Goal: Transaction & Acquisition: Purchase product/service

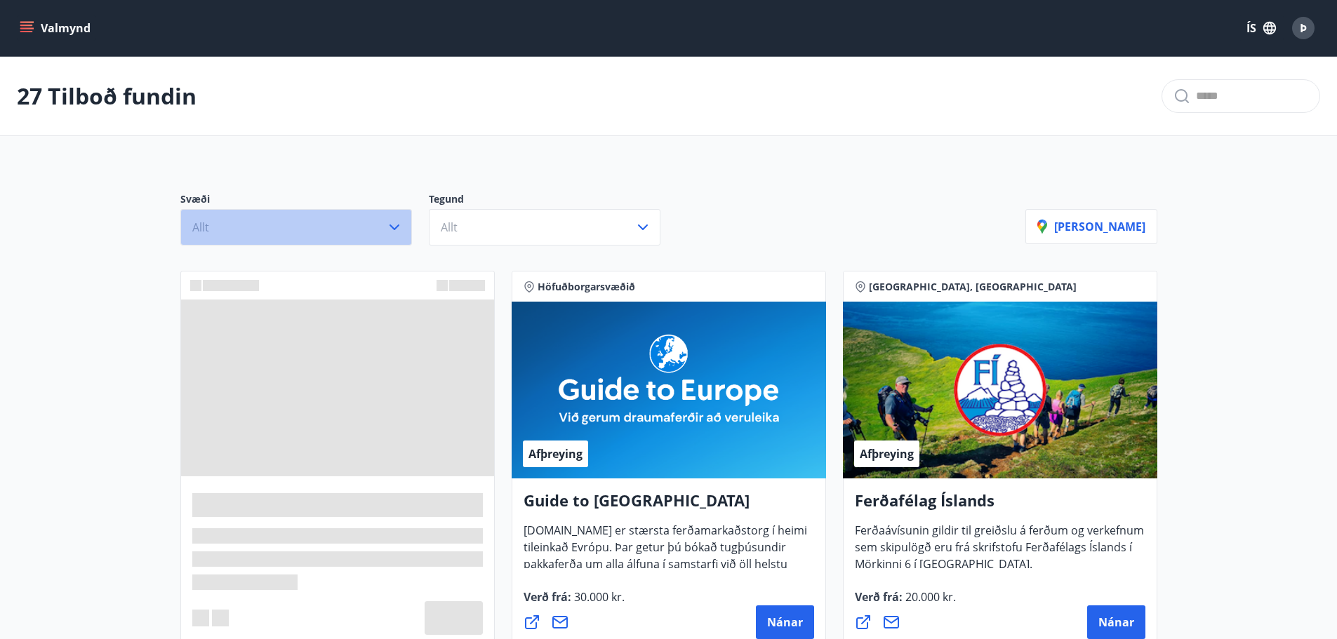
click at [354, 220] on button "Allt" at bounding box center [296, 227] width 232 height 36
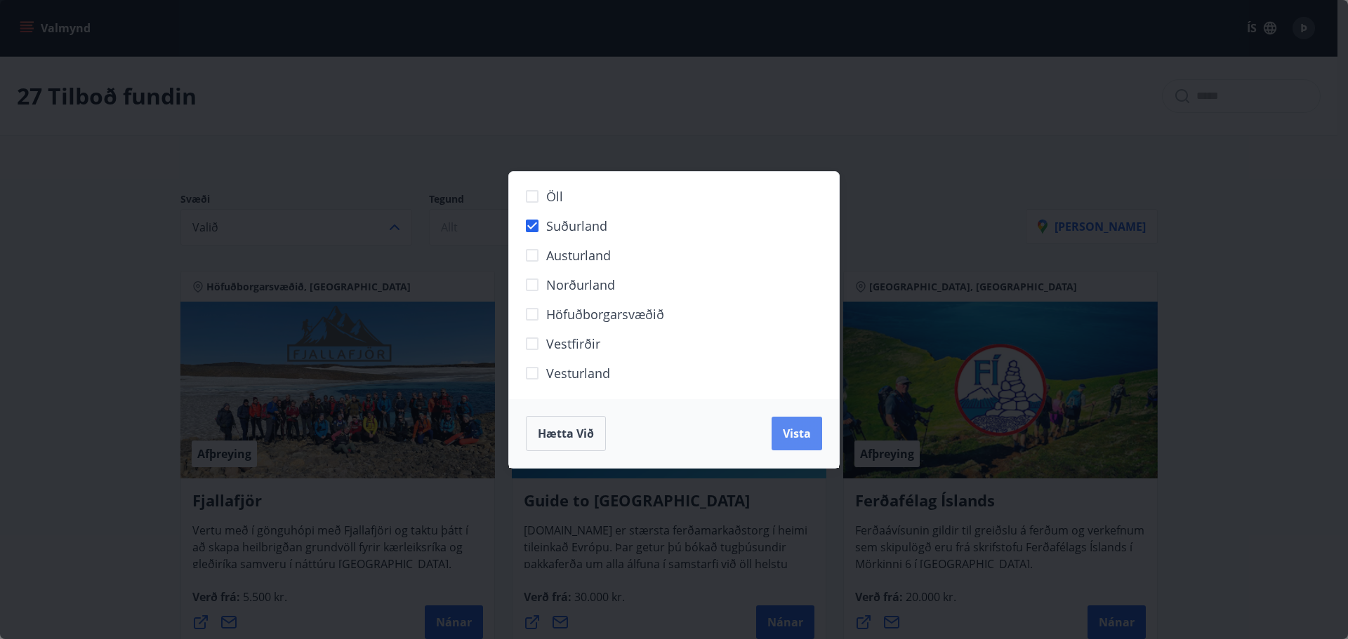
click at [786, 431] on span "Vista" at bounding box center [797, 433] width 28 height 15
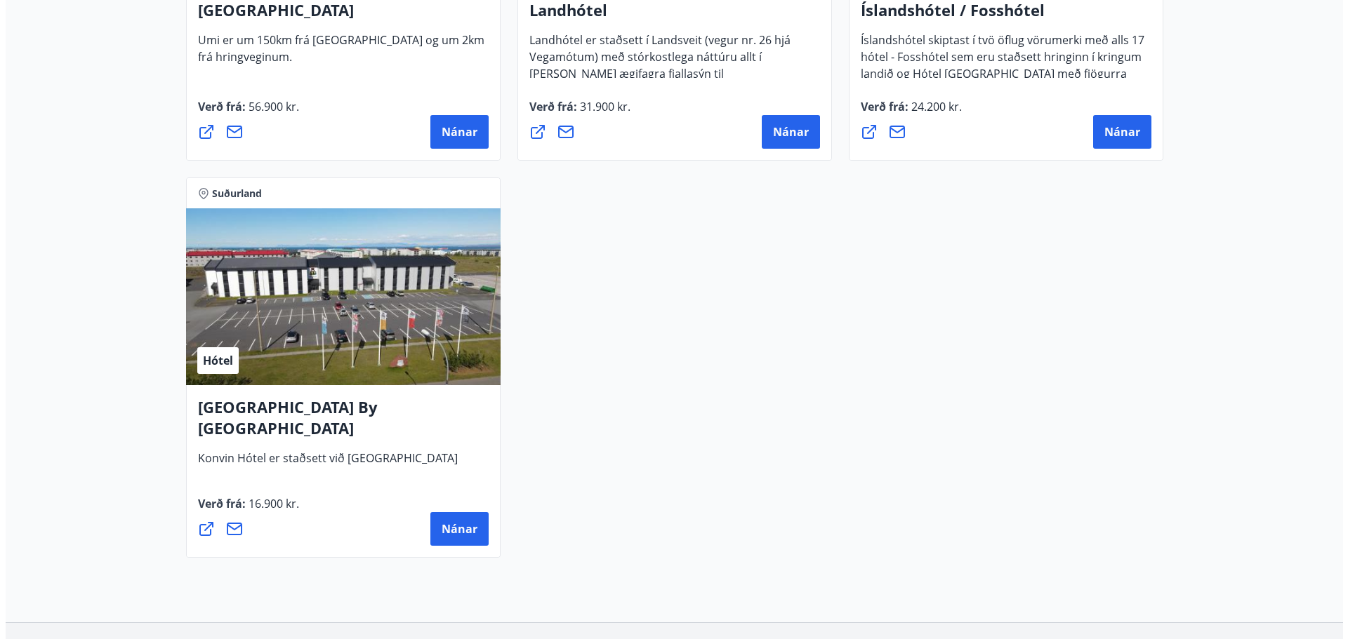
scroll to position [1334, 0]
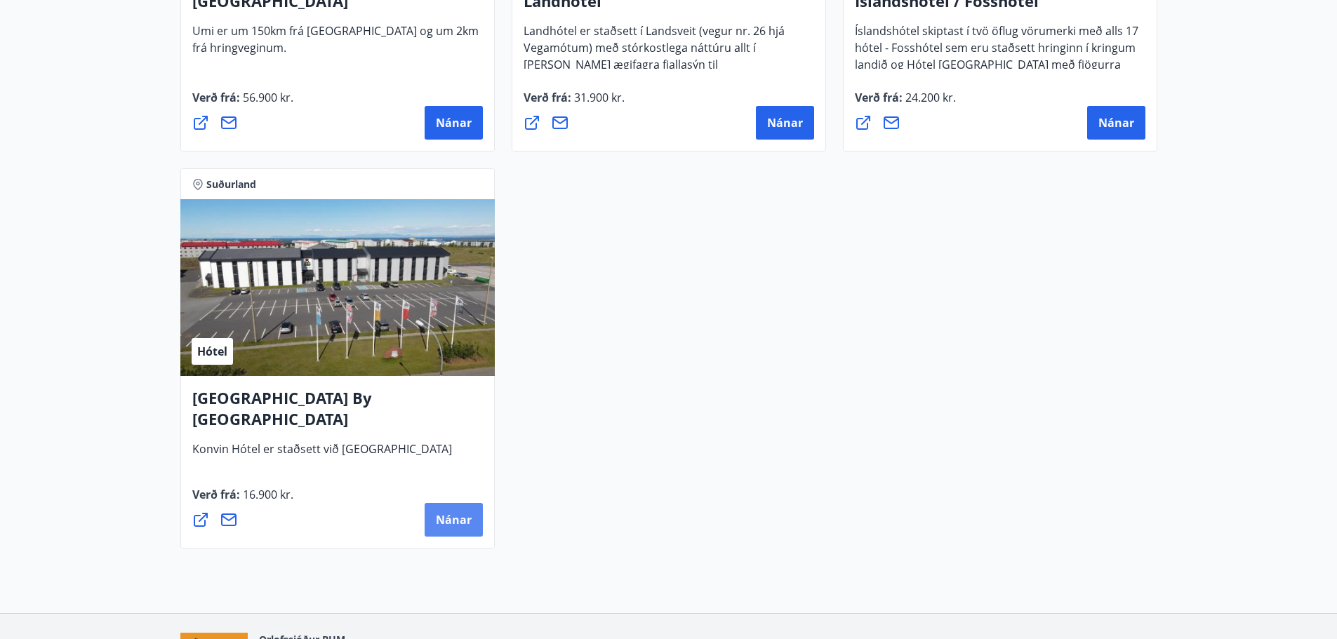
click at [445, 521] on span "Nánar" at bounding box center [454, 519] width 36 height 15
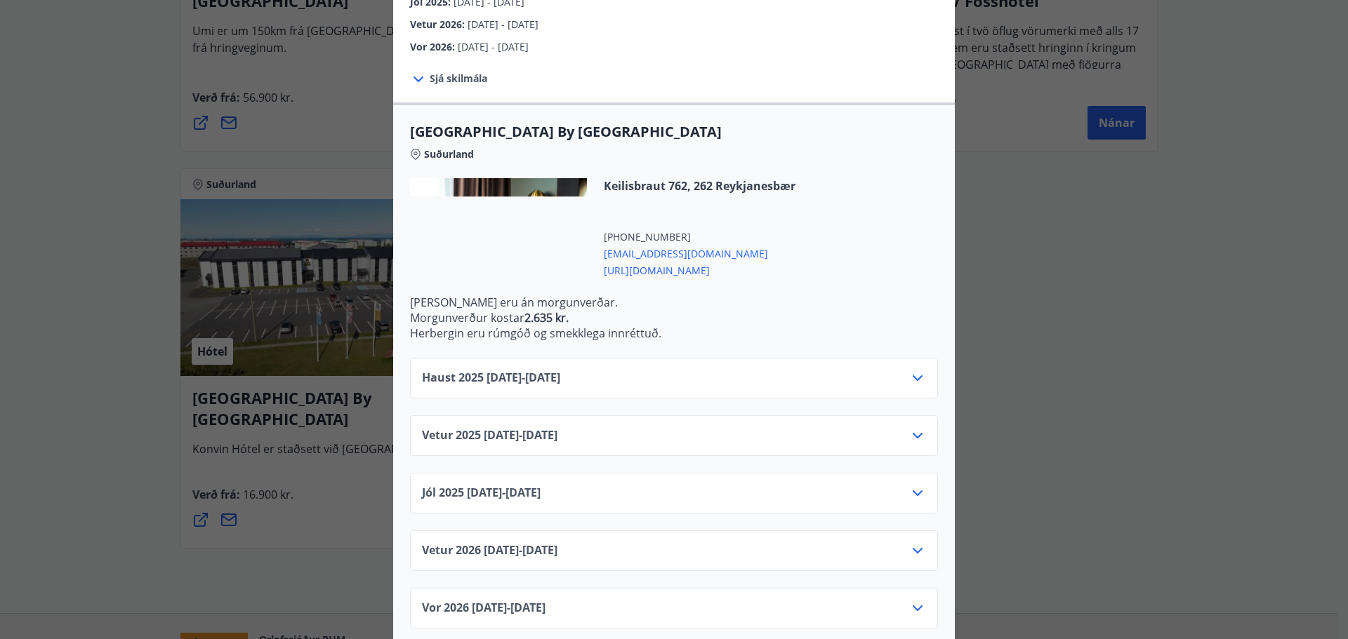
scroll to position [278, 0]
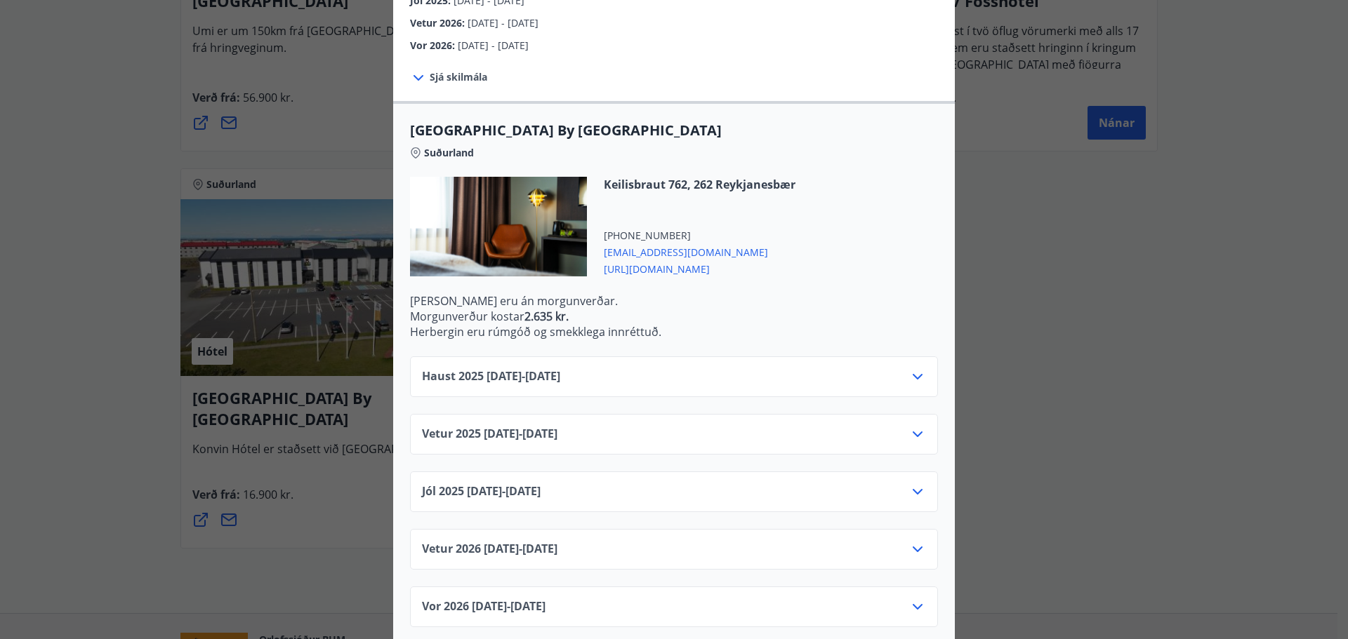
click at [688, 368] on div "Haust 2025 10.09.25 - 31.10.25" at bounding box center [674, 382] width 504 height 28
click at [912, 374] on icon at bounding box center [917, 377] width 10 height 6
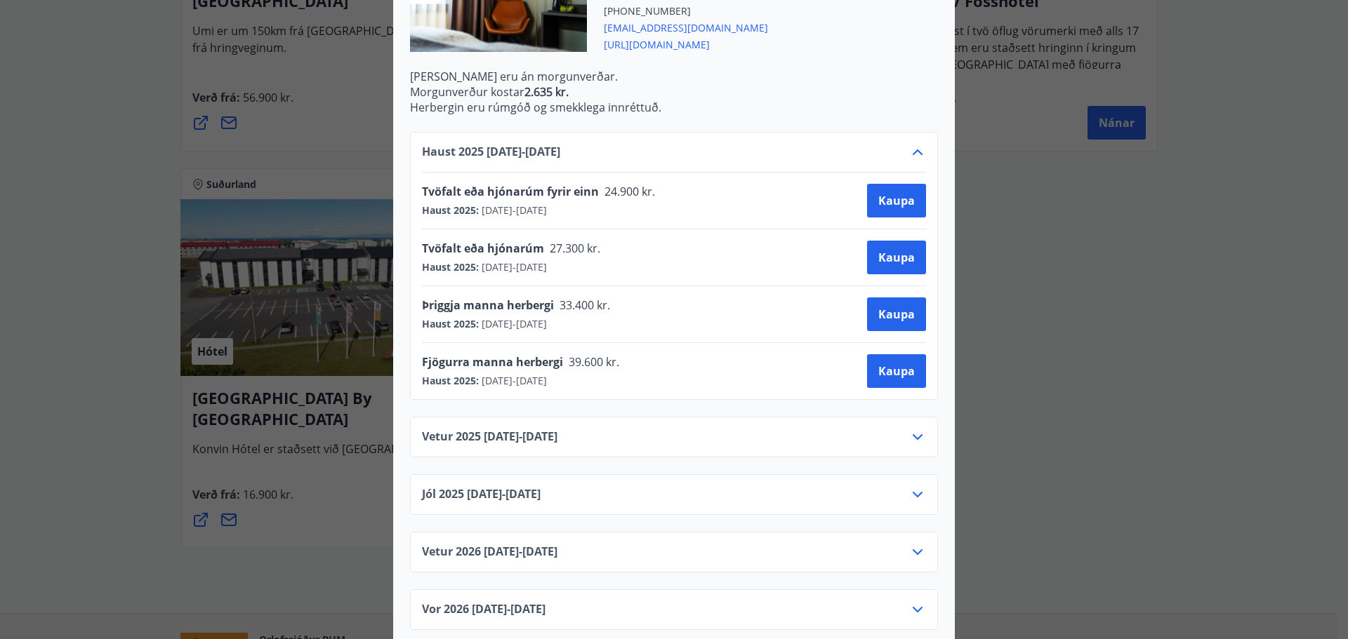
scroll to position [505, 0]
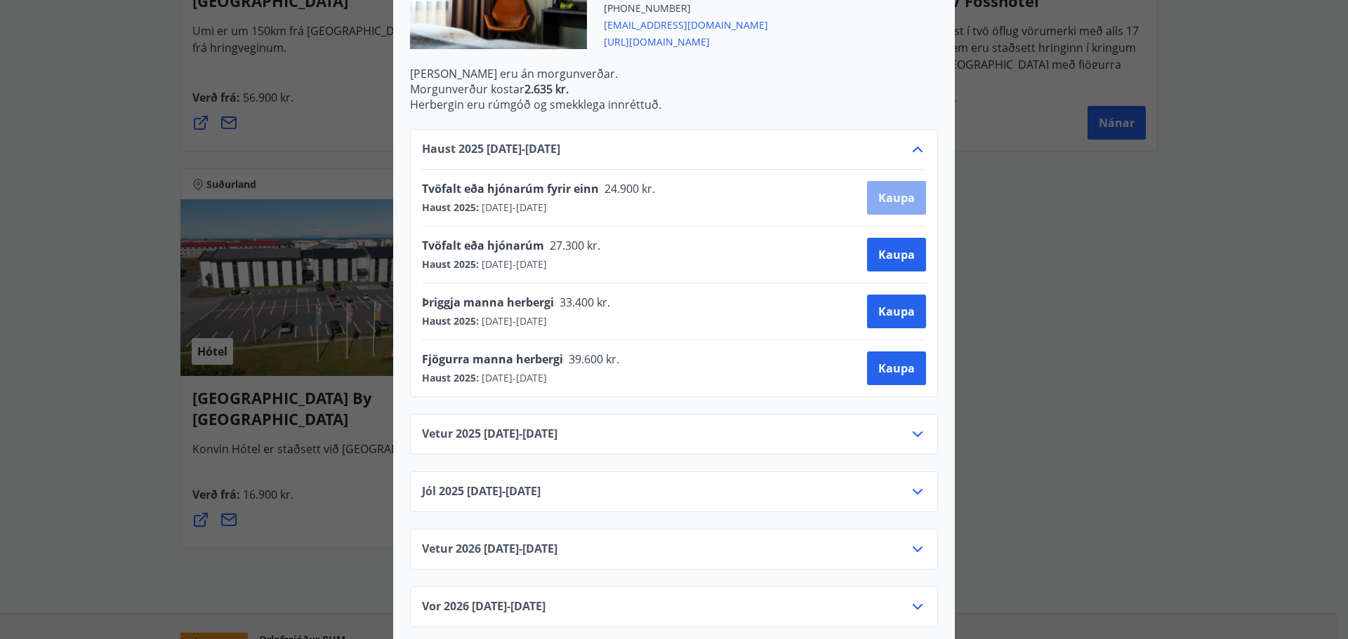
click at [879, 190] on span "Kaupa" at bounding box center [896, 197] width 36 height 15
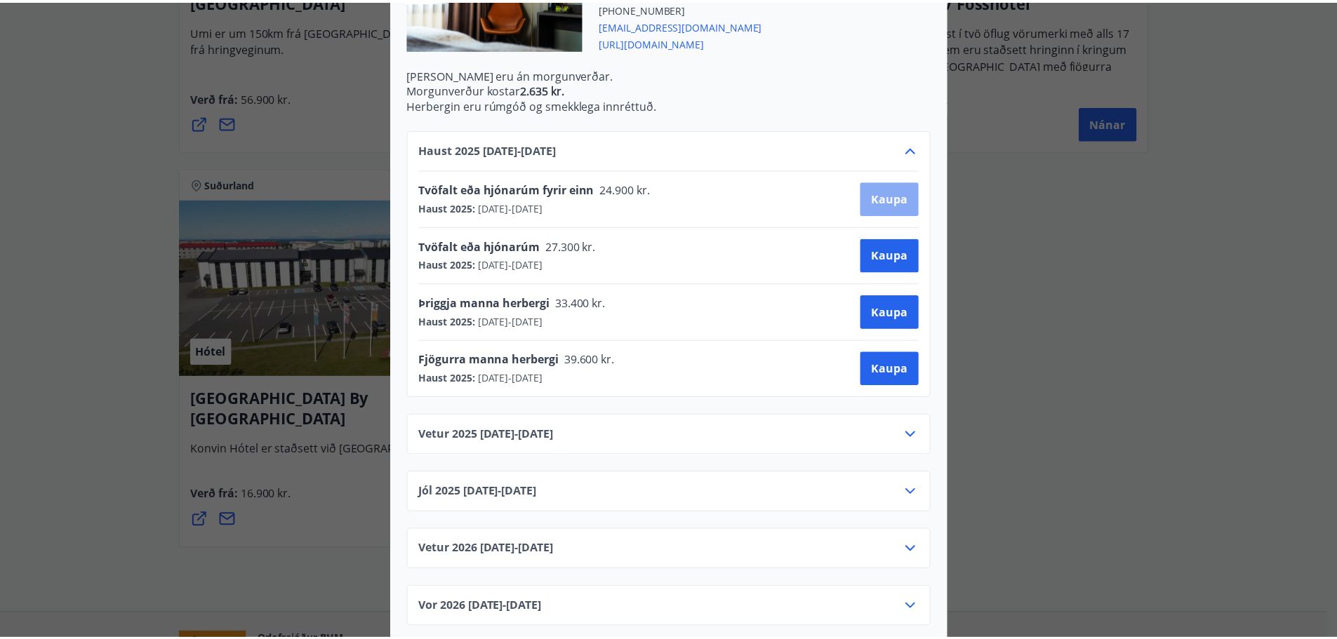
scroll to position [2, 0]
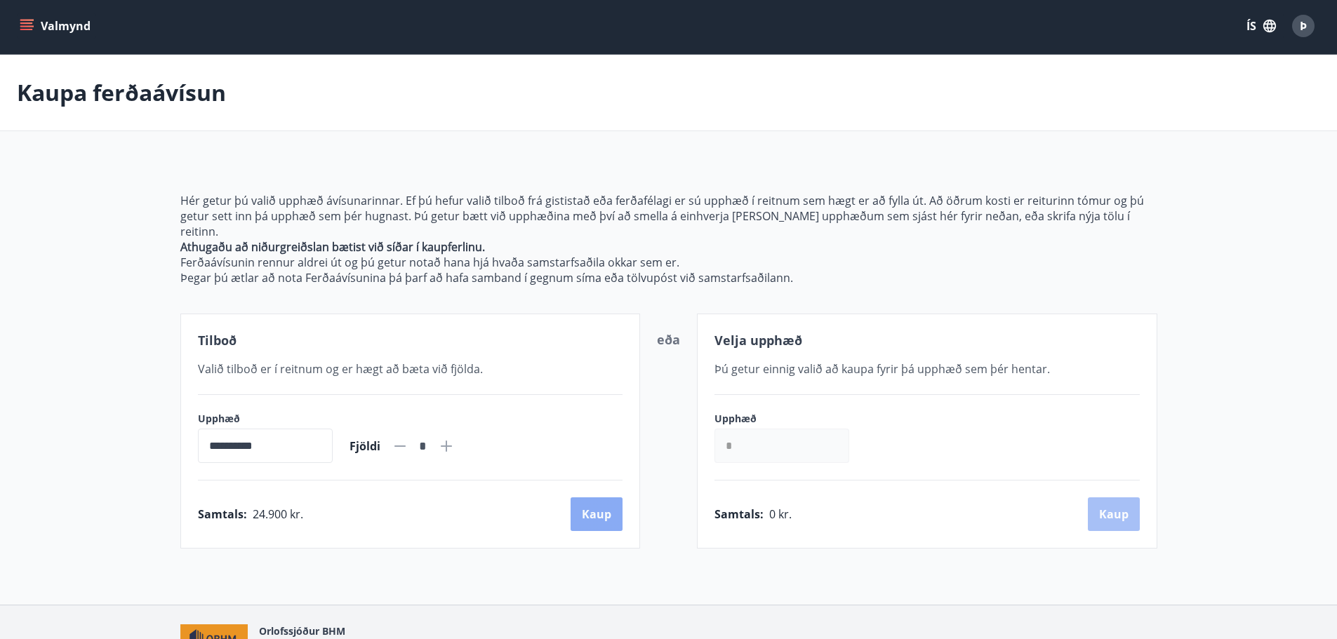
click at [590, 498] on button "Kaup" at bounding box center [597, 515] width 52 height 34
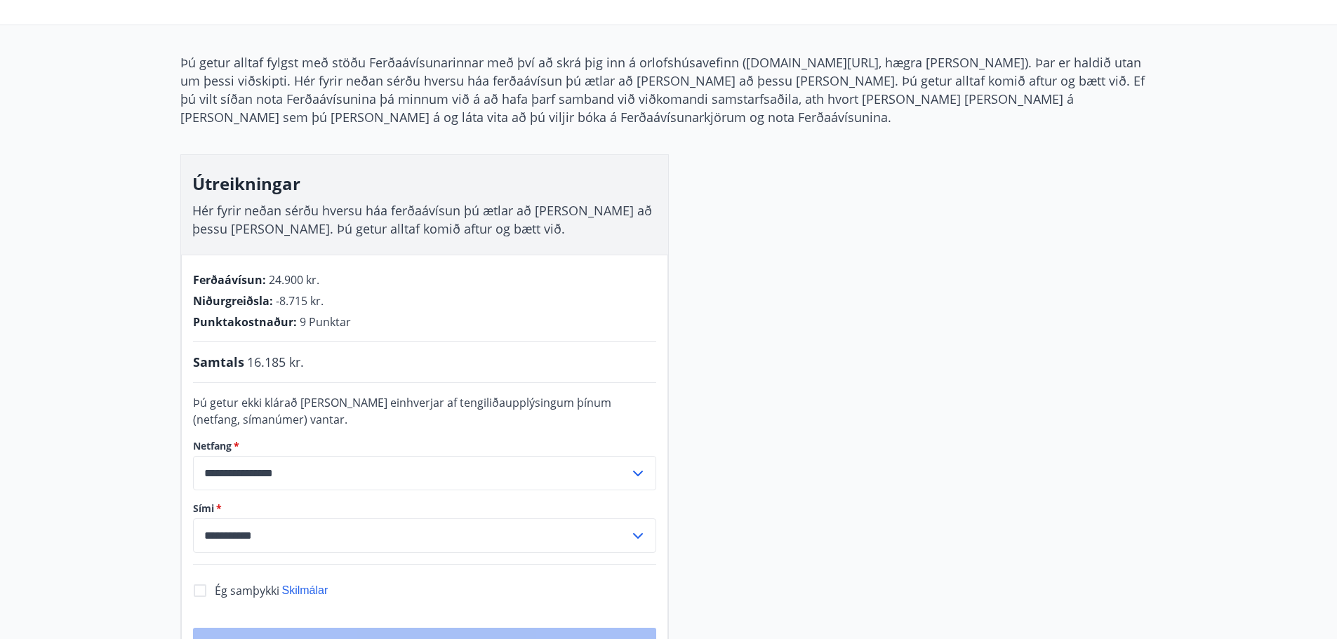
scroll to position [283, 0]
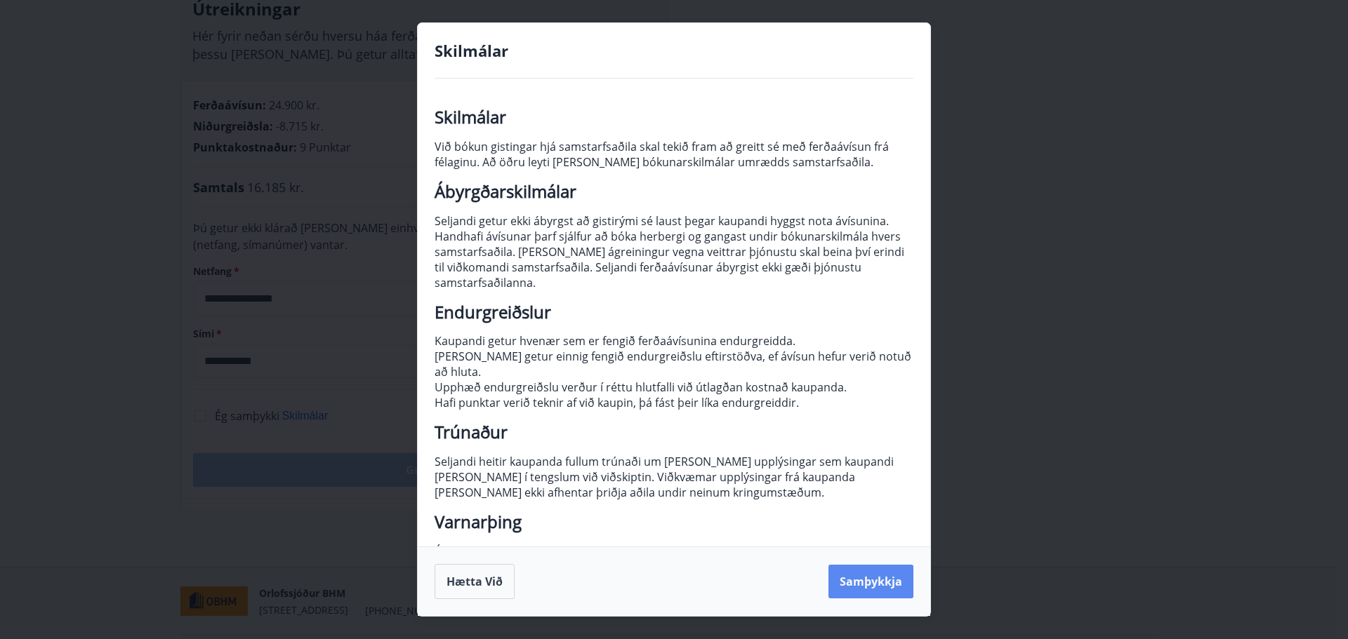
click at [850, 583] on button "Samþykkja" at bounding box center [870, 582] width 85 height 34
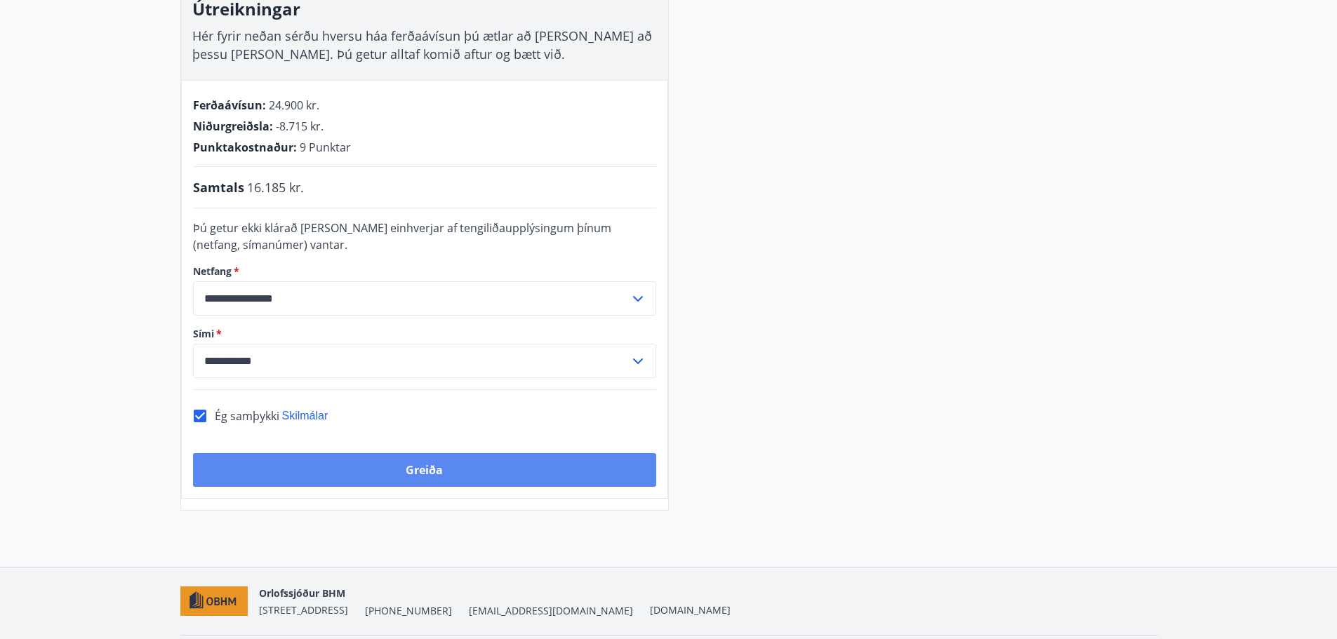
click at [382, 470] on button "Greiða" at bounding box center [424, 470] width 463 height 34
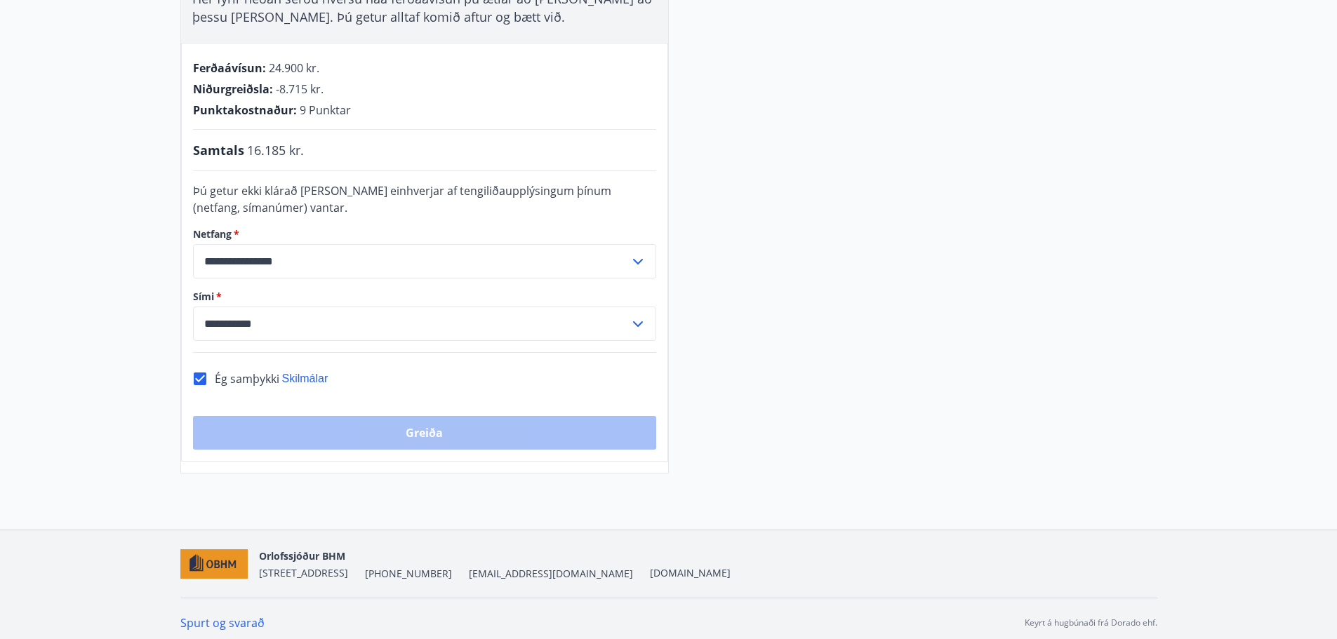
scroll to position [328, 0]
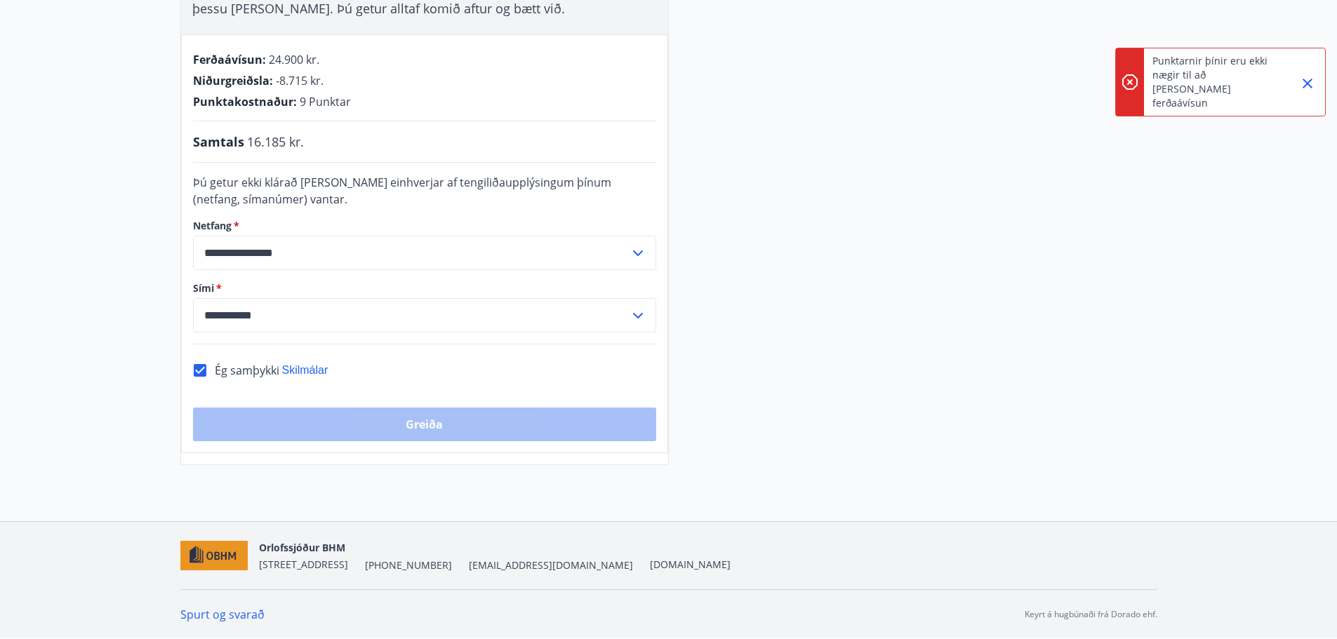
click at [992, 199] on div "**********" at bounding box center [668, 149] width 977 height 632
click at [1310, 75] on icon "Close" at bounding box center [1307, 83] width 17 height 17
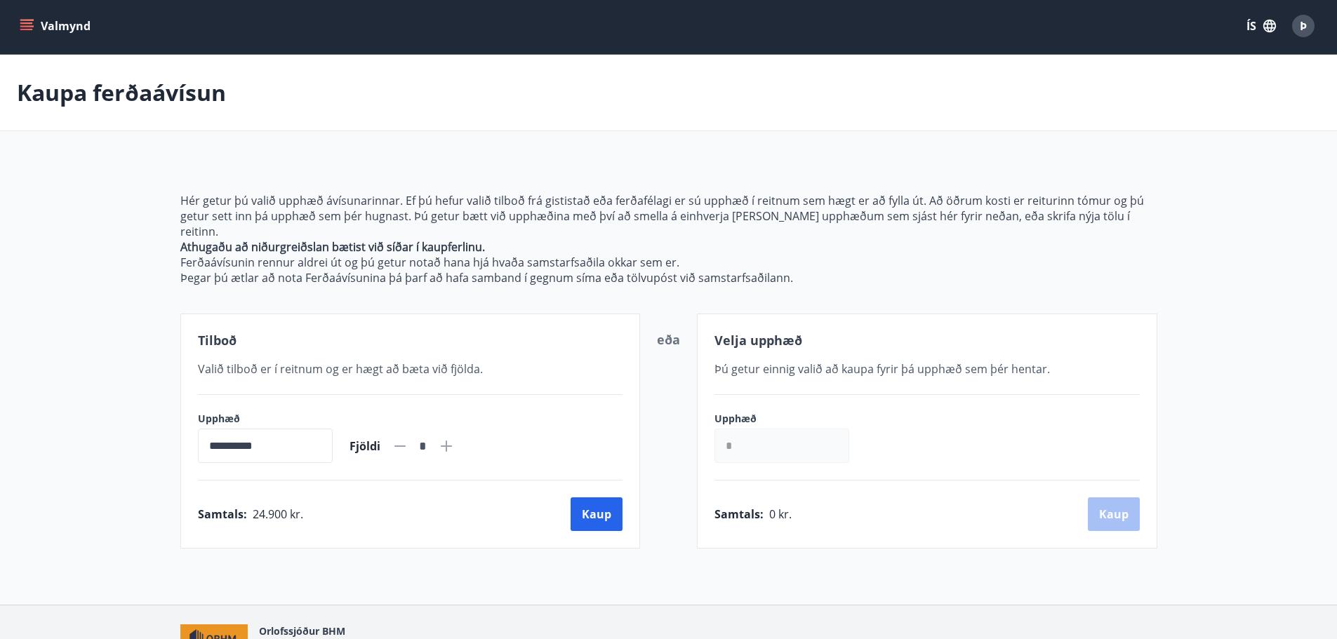
scroll to position [70, 0]
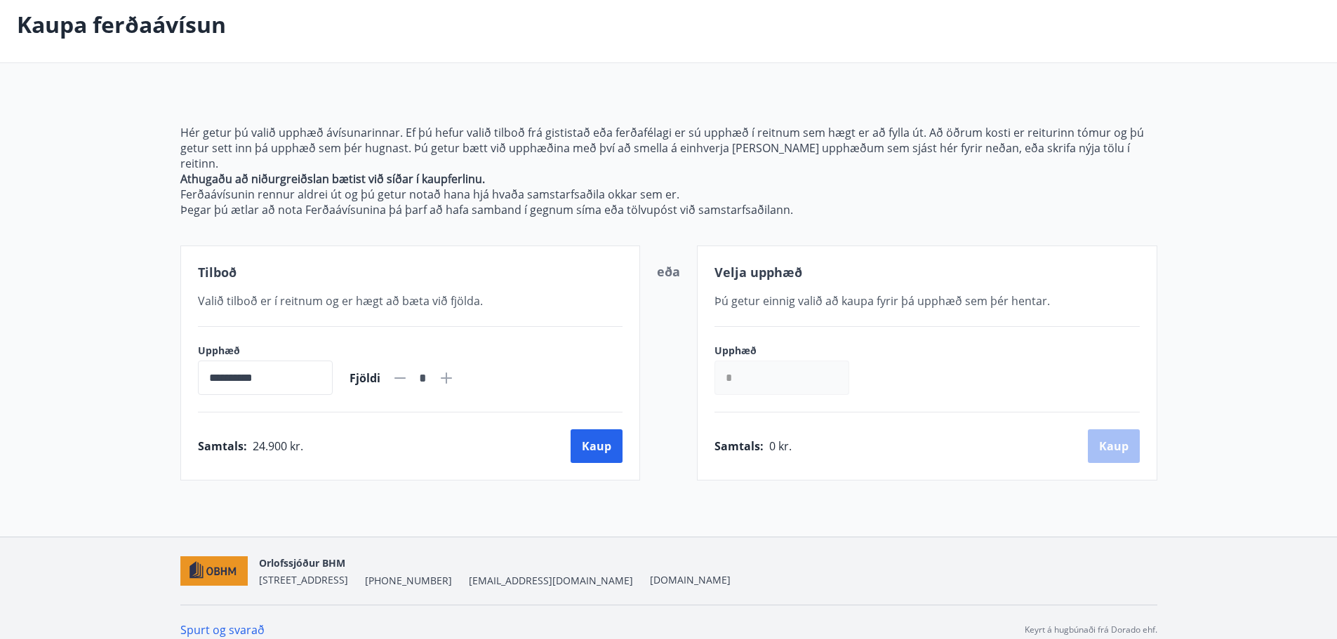
click at [743, 364] on input "*" at bounding box center [781, 378] width 135 height 34
drag, startPoint x: 704, startPoint y: 354, endPoint x: 671, endPoint y: 350, distance: 33.4
click at [671, 350] on div "**********" at bounding box center [668, 363] width 977 height 235
type input "******"
click at [1121, 430] on button "Kaup" at bounding box center [1114, 447] width 52 height 34
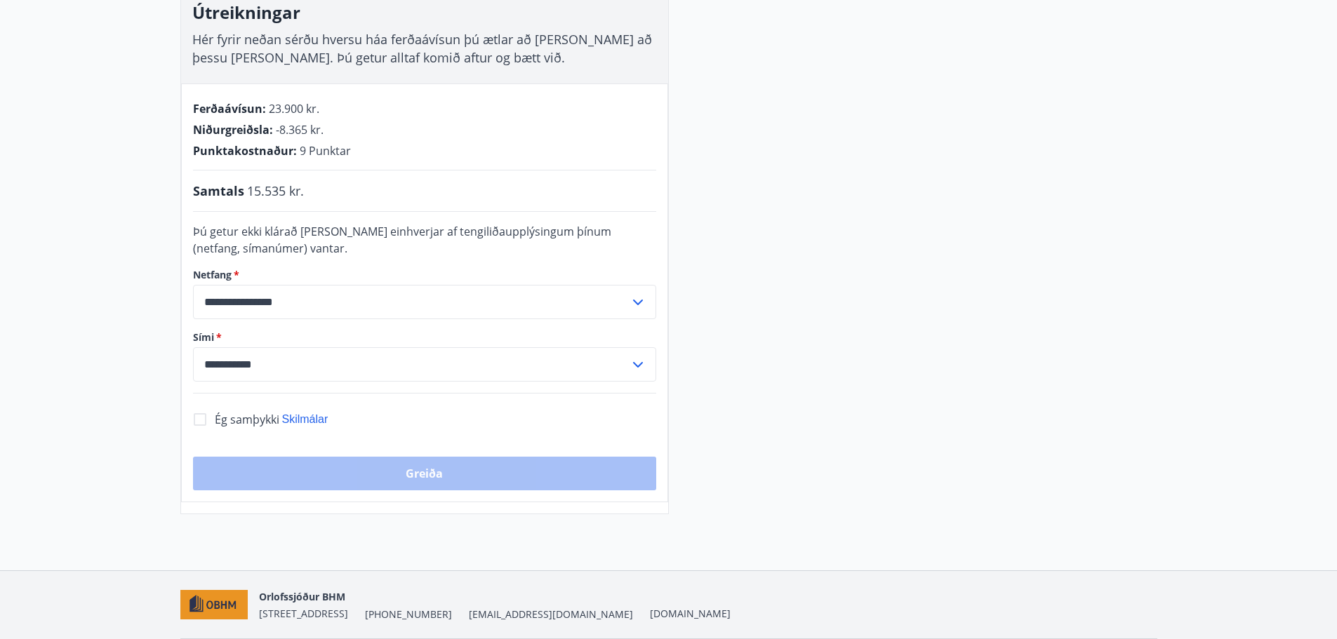
scroll to position [281, 0]
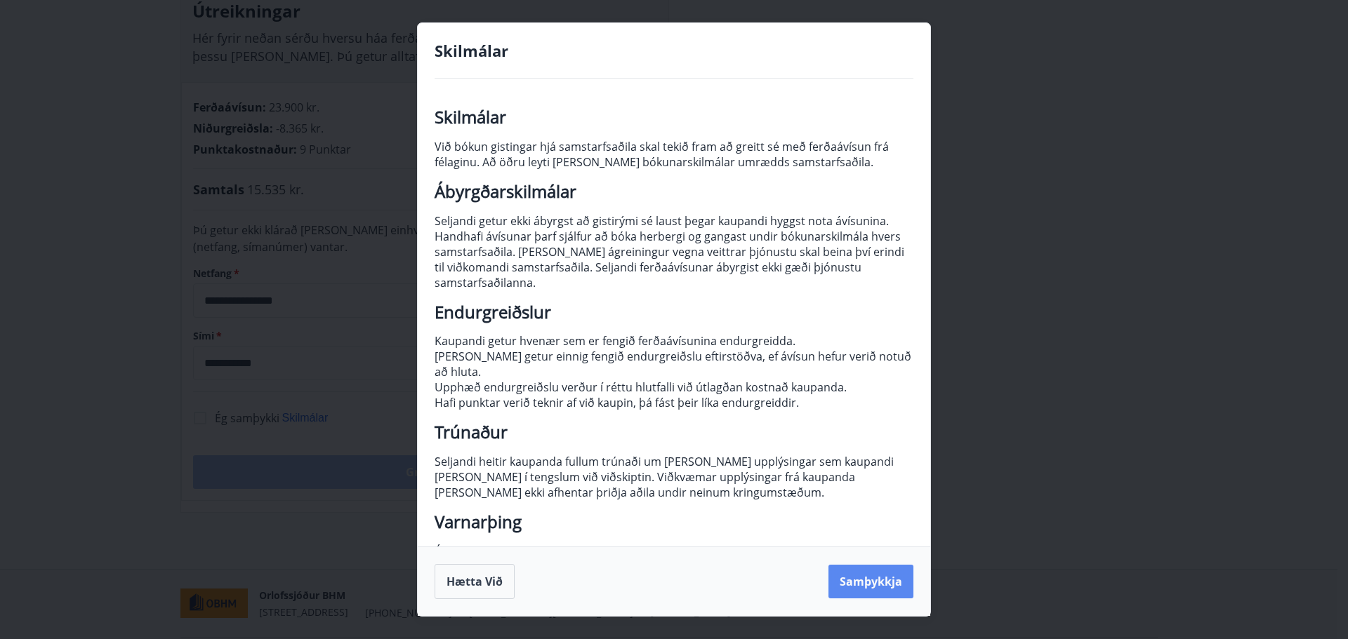
click at [875, 586] on button "Samþykkja" at bounding box center [870, 582] width 85 height 34
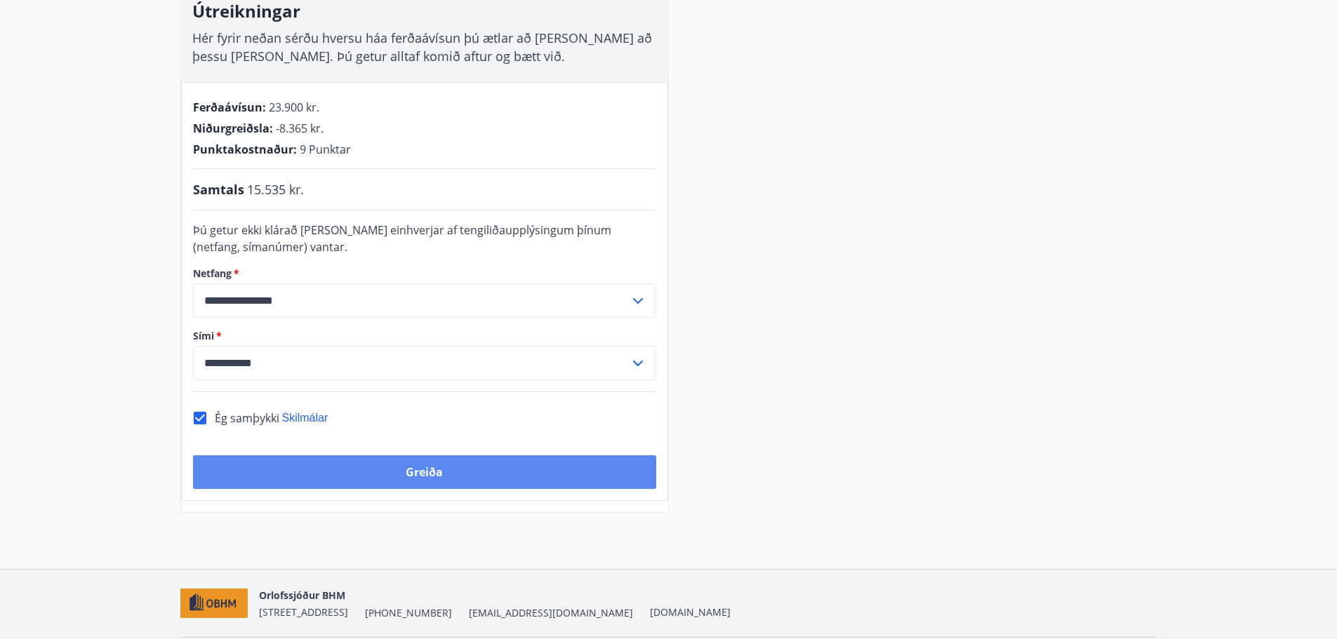
click at [362, 461] on button "Greiða" at bounding box center [424, 473] width 463 height 34
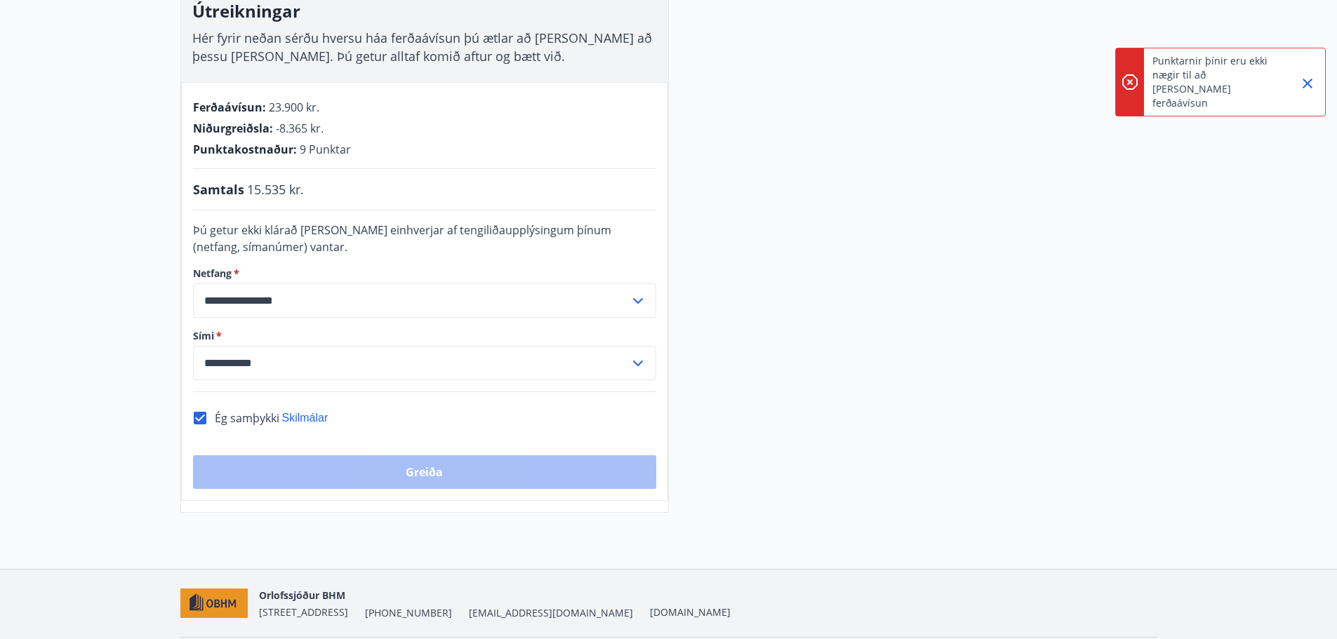
click at [1309, 79] on icon "Close" at bounding box center [1308, 84] width 10 height 10
drag, startPoint x: 295, startPoint y: 149, endPoint x: 365, endPoint y: 151, distance: 69.5
click at [365, 151] on div "Punktakostnaður : 9 Punktar" at bounding box center [424, 149] width 463 height 15
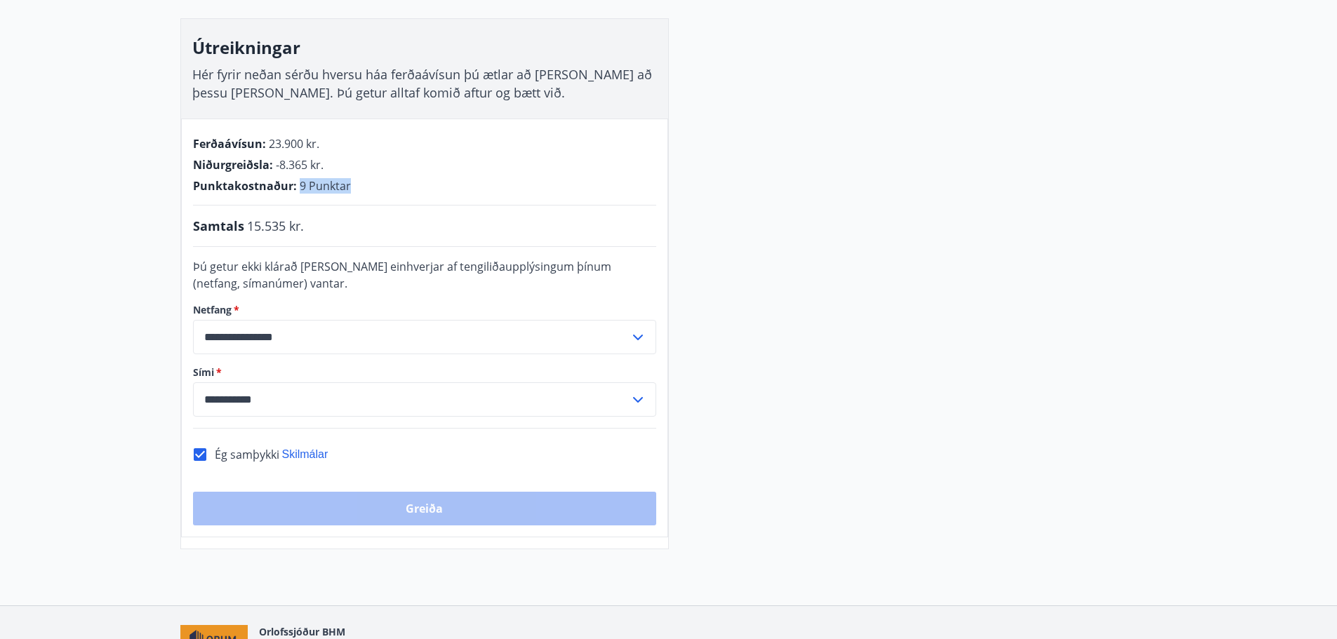
scroll to position [211, 0]
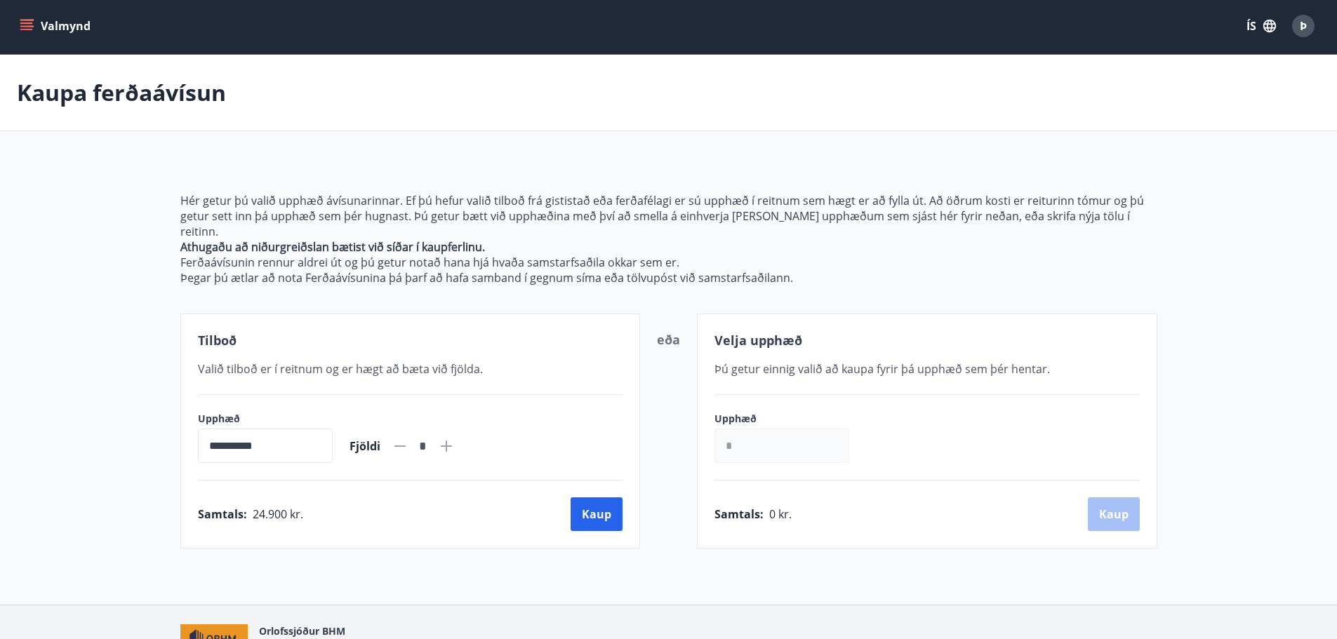
scroll to position [70, 0]
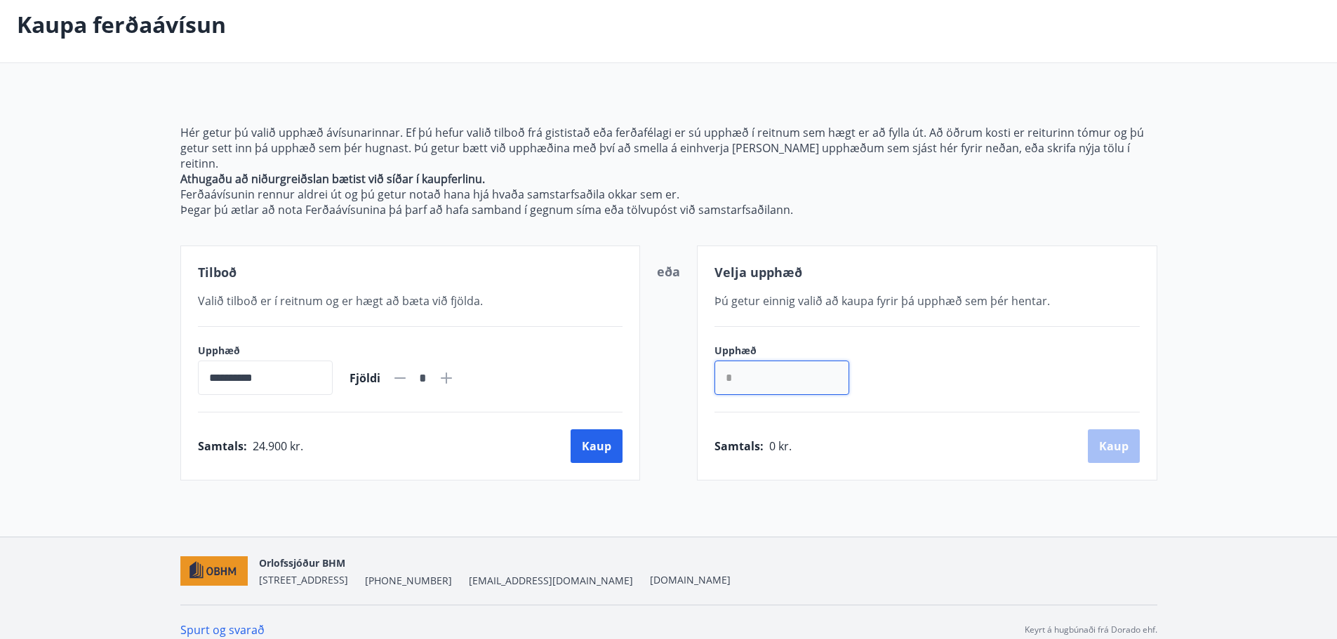
click at [795, 368] on input "*" at bounding box center [781, 378] width 135 height 34
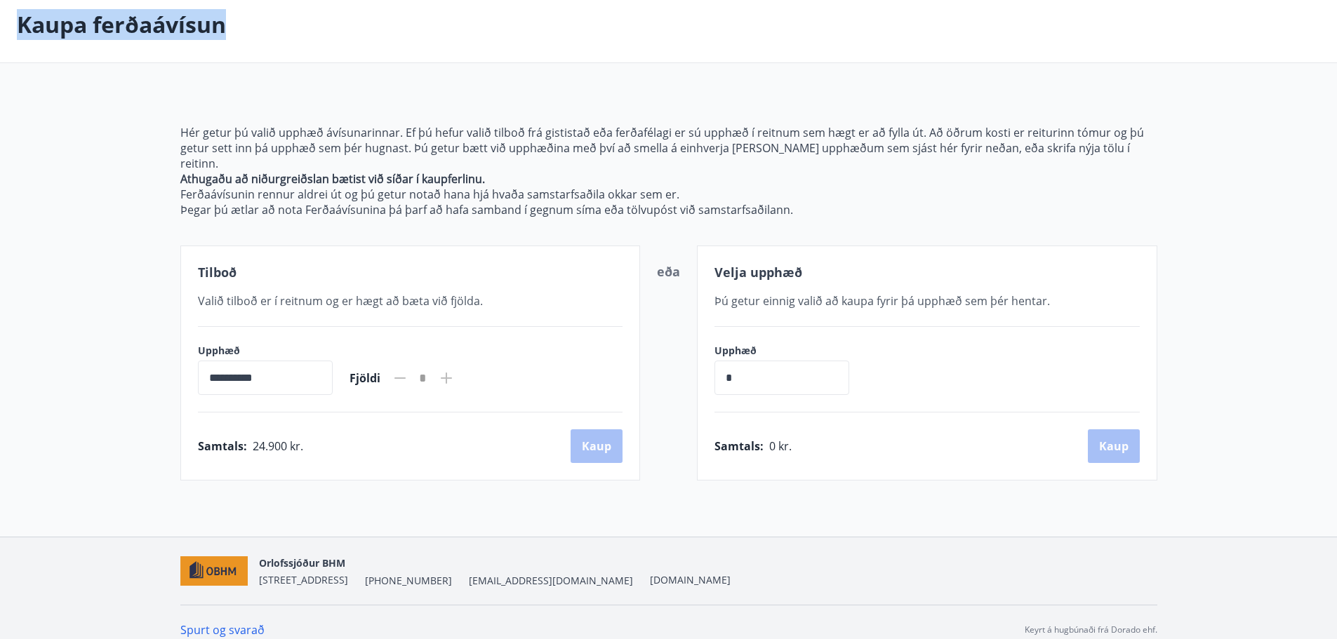
drag, startPoint x: 21, startPoint y: 19, endPoint x: 288, endPoint y: 20, distance: 266.7
click at [288, 20] on div "Kaupa ferðaávísun" at bounding box center [668, 25] width 1337 height 77
click at [543, 138] on p "Hér getur þú valið upphæð ávísunarinnar. Ef þú hefur valið tilboð frá gististað…" at bounding box center [668, 148] width 977 height 46
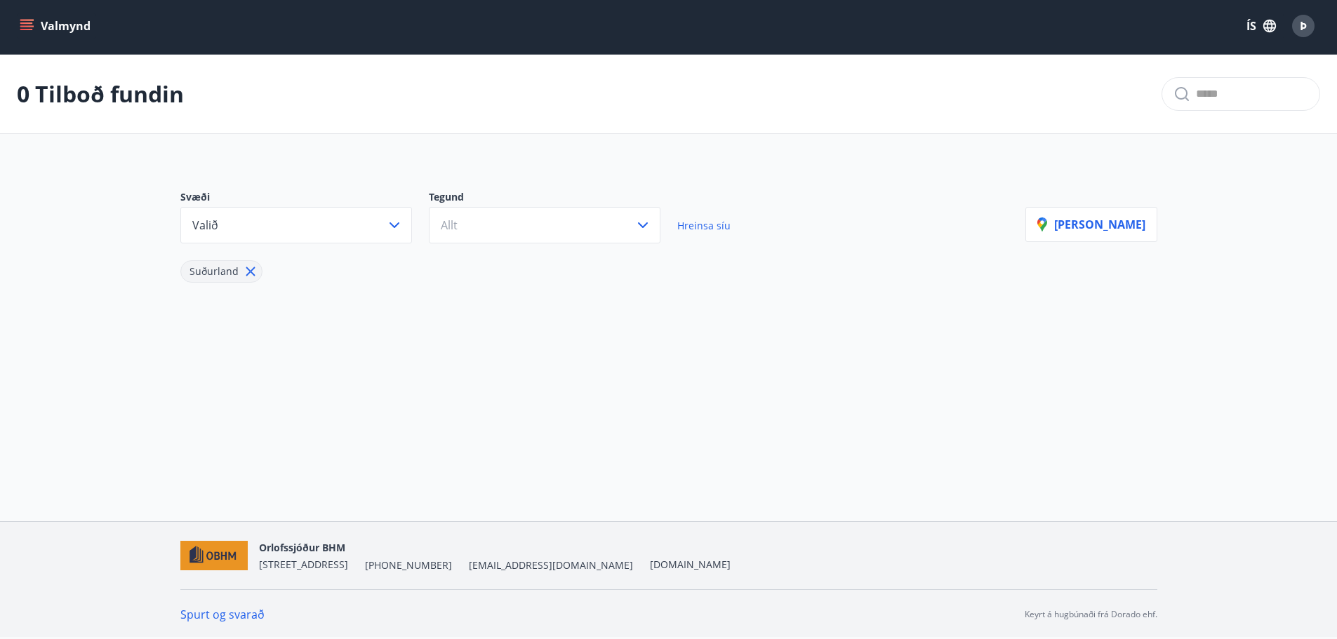
scroll to position [70, 0]
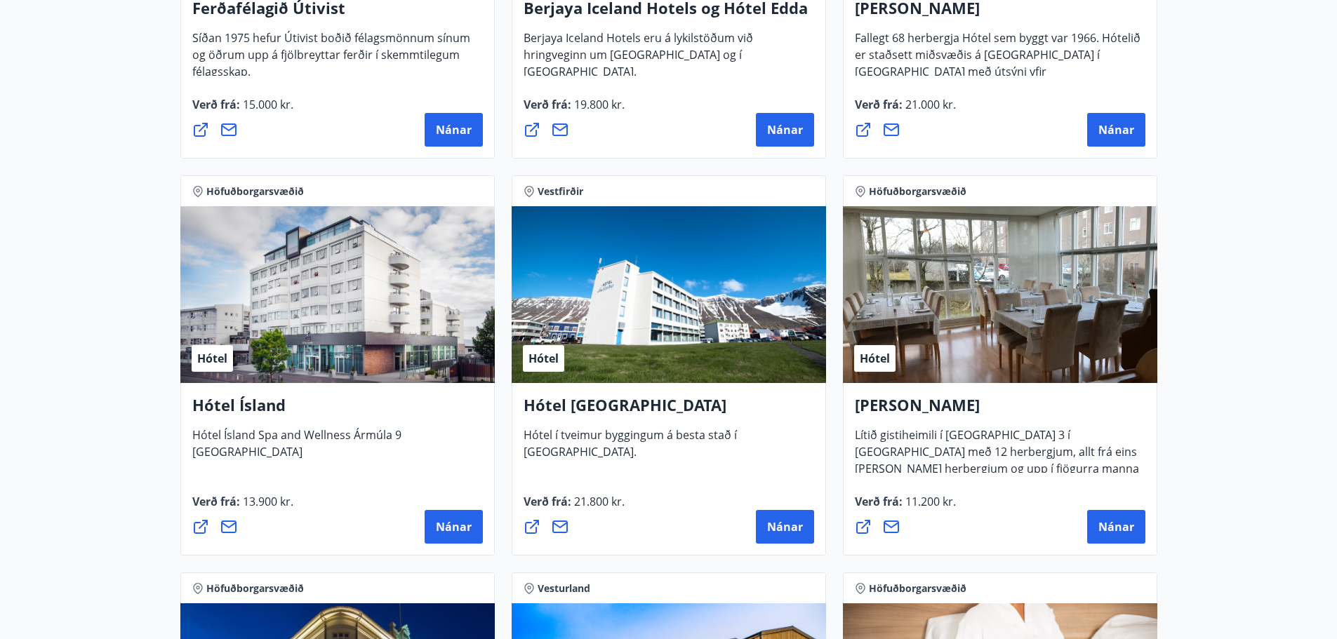
scroll to position [1544, 0]
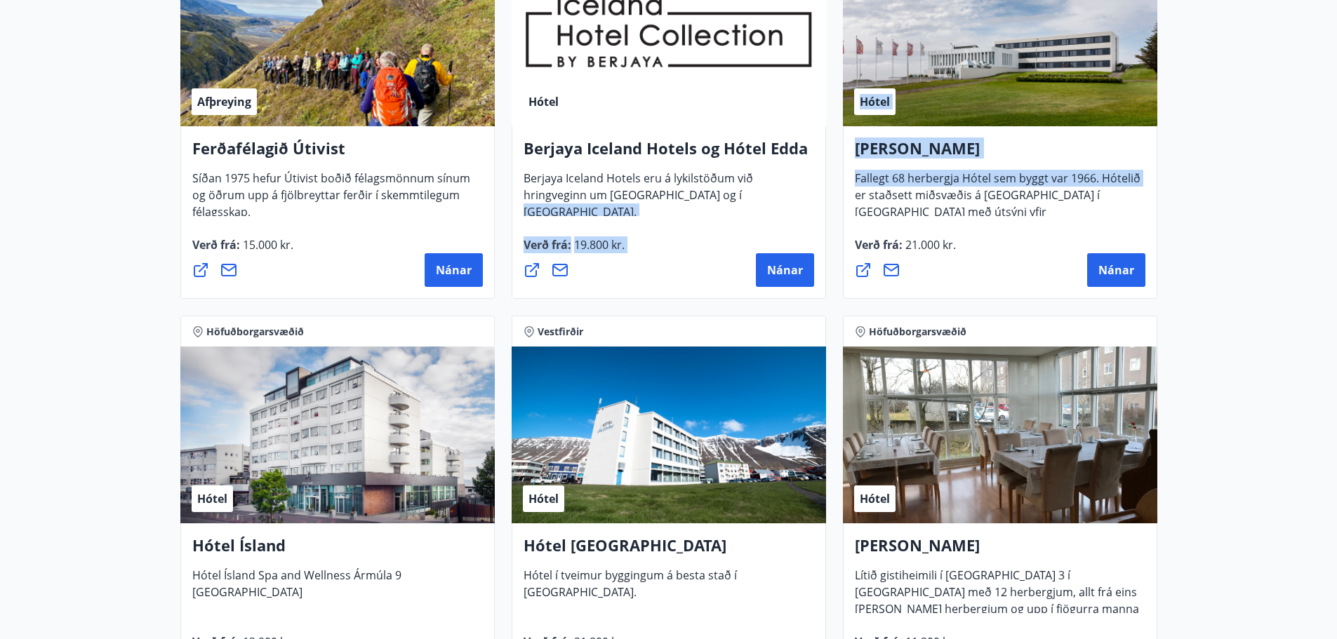
drag, startPoint x: 824, startPoint y: 228, endPoint x: 833, endPoint y: 190, distance: 39.0
click at [833, 190] on div "Höfuðborgarsvæðið, Suðurland Afþreying Fjallafjör Vertu með í gönguhópi með Fja…" at bounding box center [669, 505] width 994 height 3575
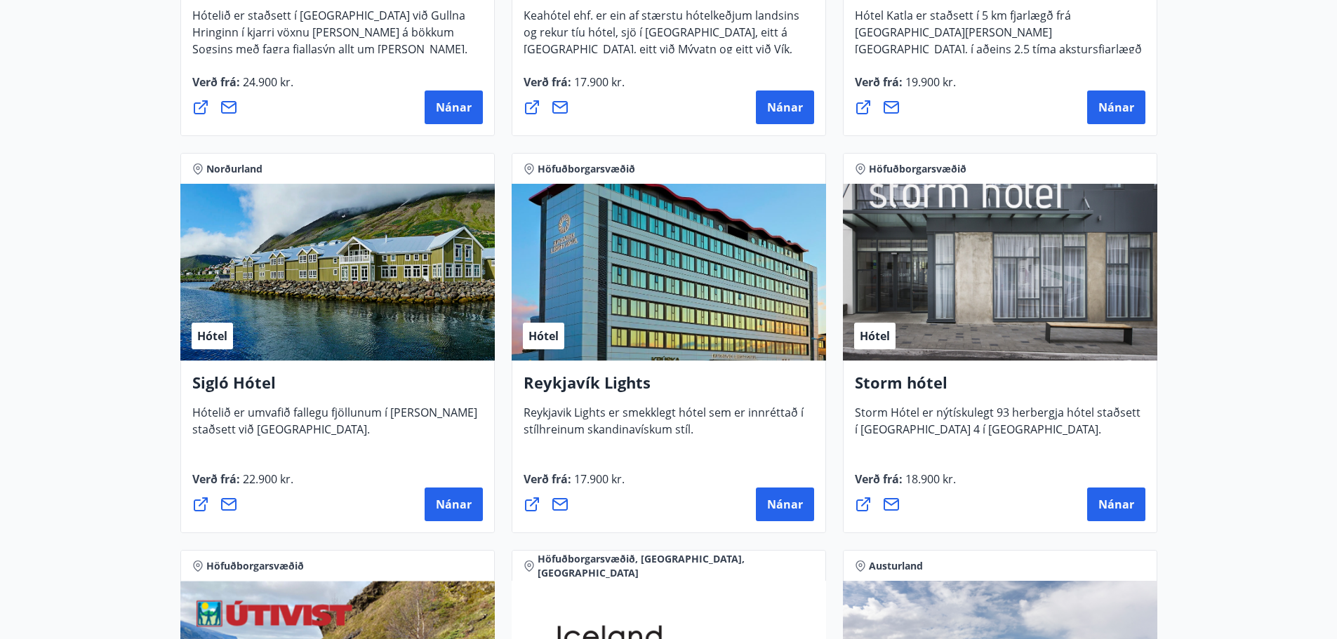
click at [833, 190] on div "Höfuðborgarsvæðið Hótel [GEOGRAPHIC_DATA] Lights [GEOGRAPHIC_DATA] Lights er sm…" at bounding box center [668, 343] width 331 height 397
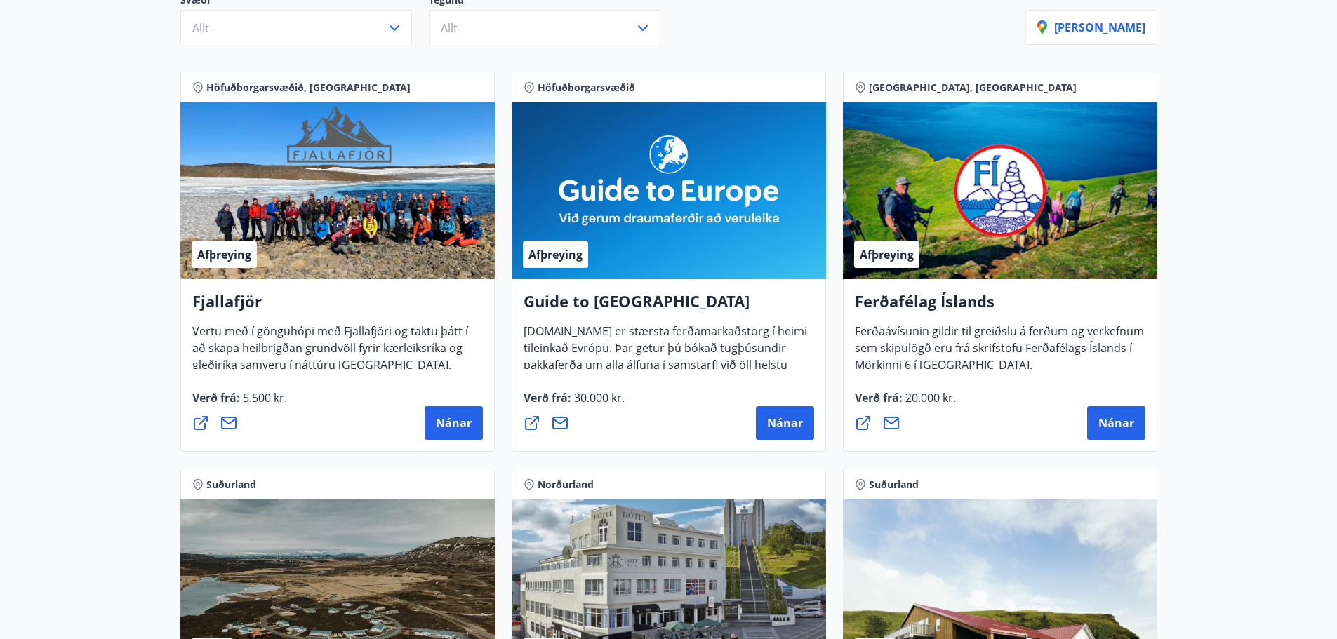
scroll to position [0, 0]
